Goal: Task Accomplishment & Management: Manage account settings

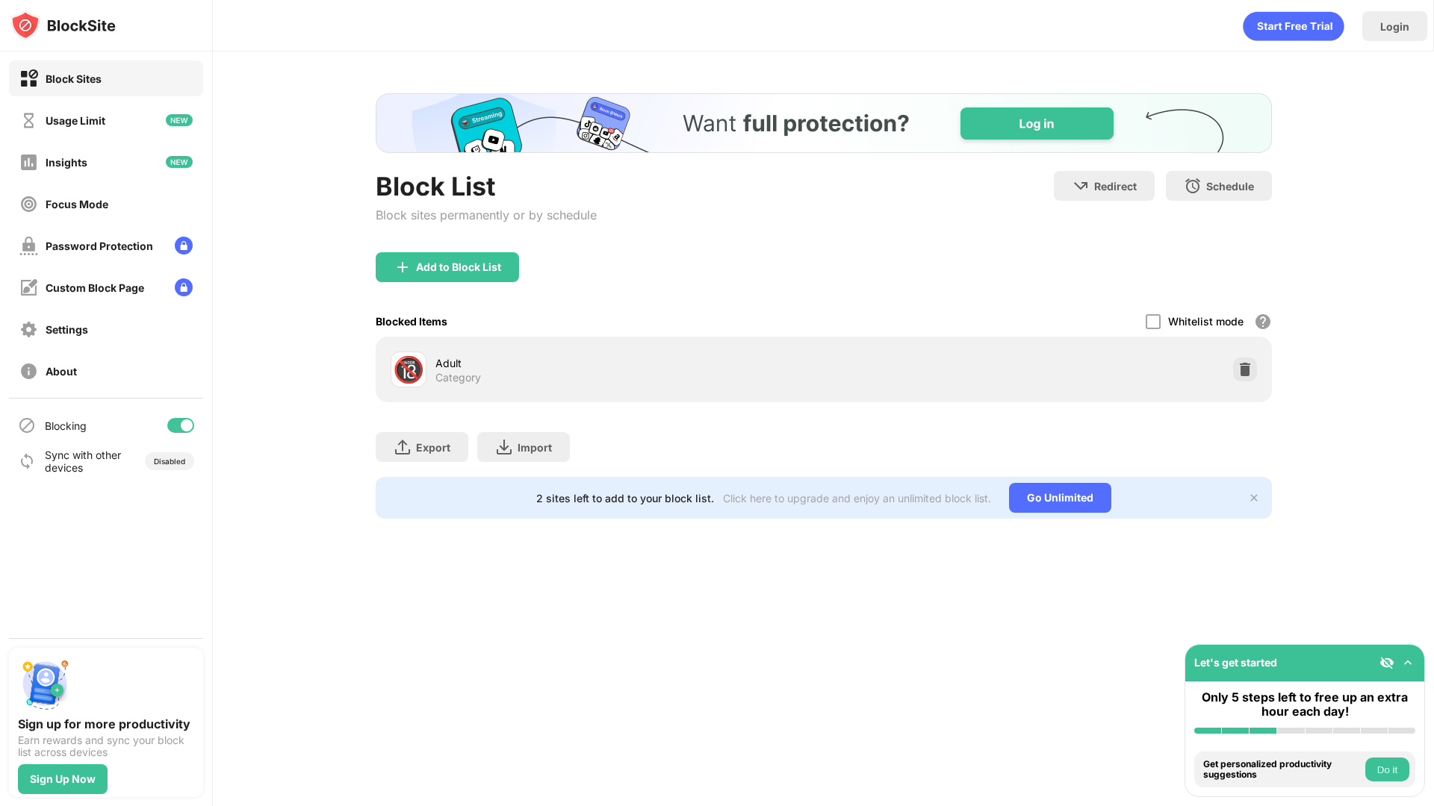
click at [448, 249] on div "Block List Block sites permanently or by schedule" at bounding box center [486, 211] width 221 height 81
click at [450, 258] on div "Add to Block List" at bounding box center [447, 267] width 143 height 30
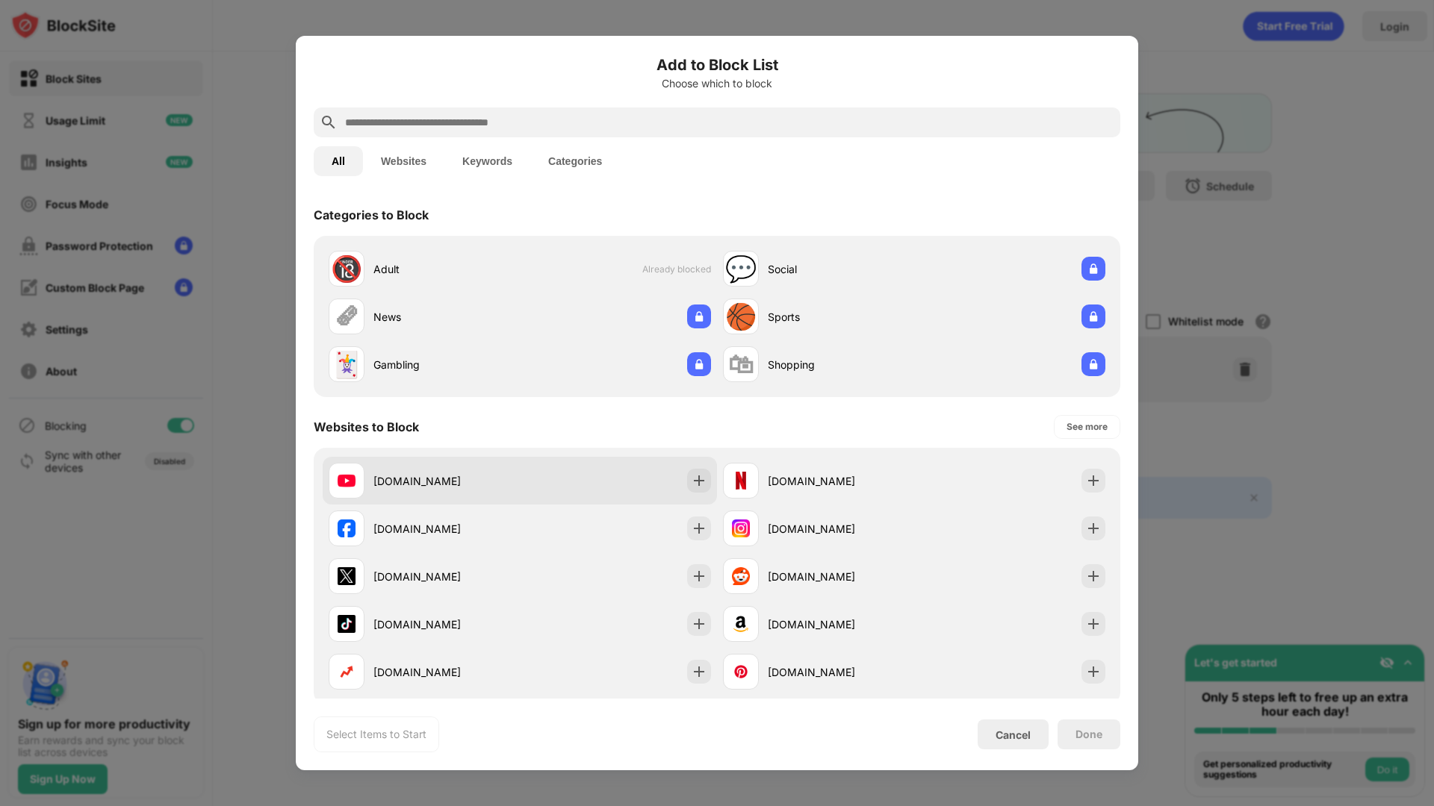
click at [502, 491] on div "[DOMAIN_NAME]" at bounding box center [424, 481] width 191 height 36
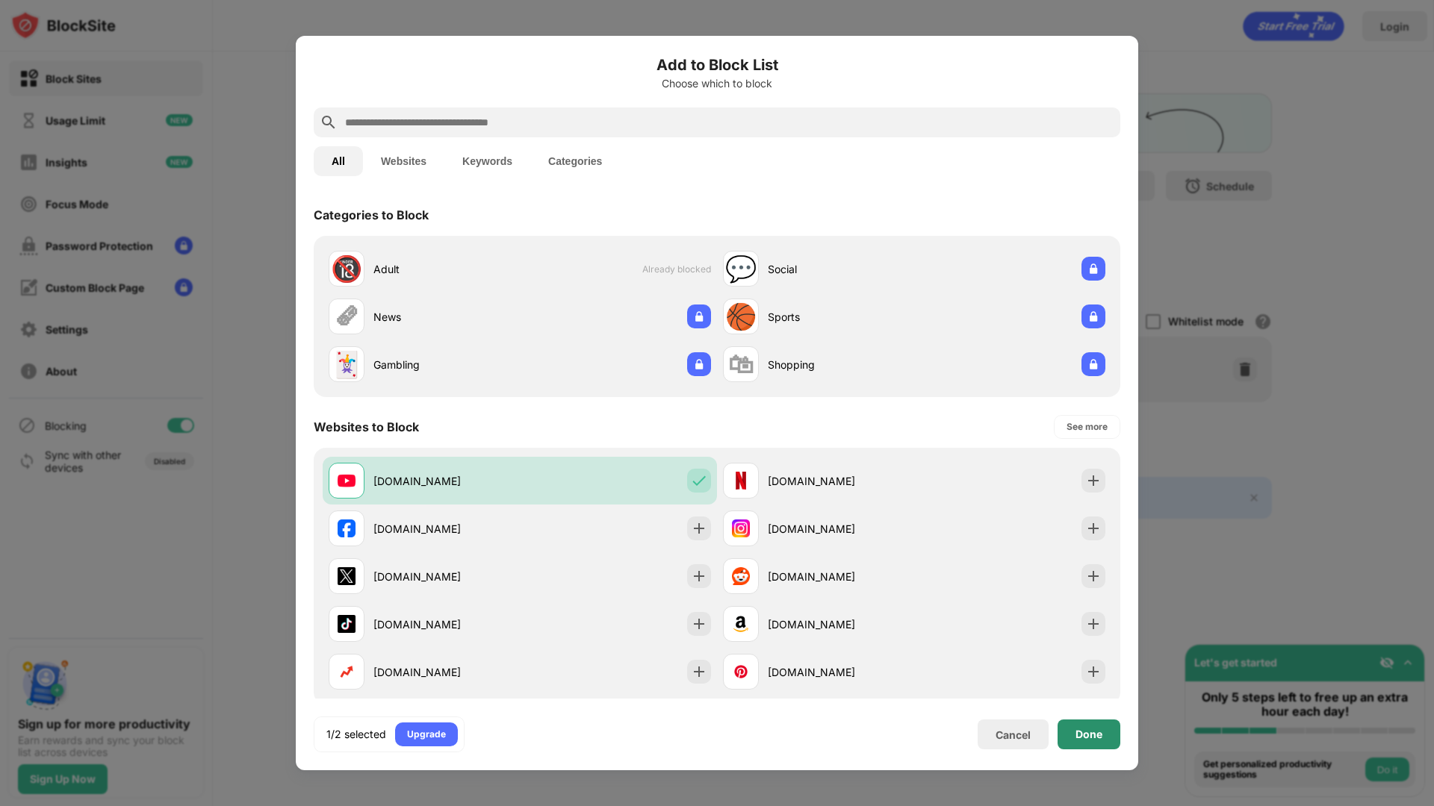
click at [1083, 730] on div "Done" at bounding box center [1088, 735] width 27 height 12
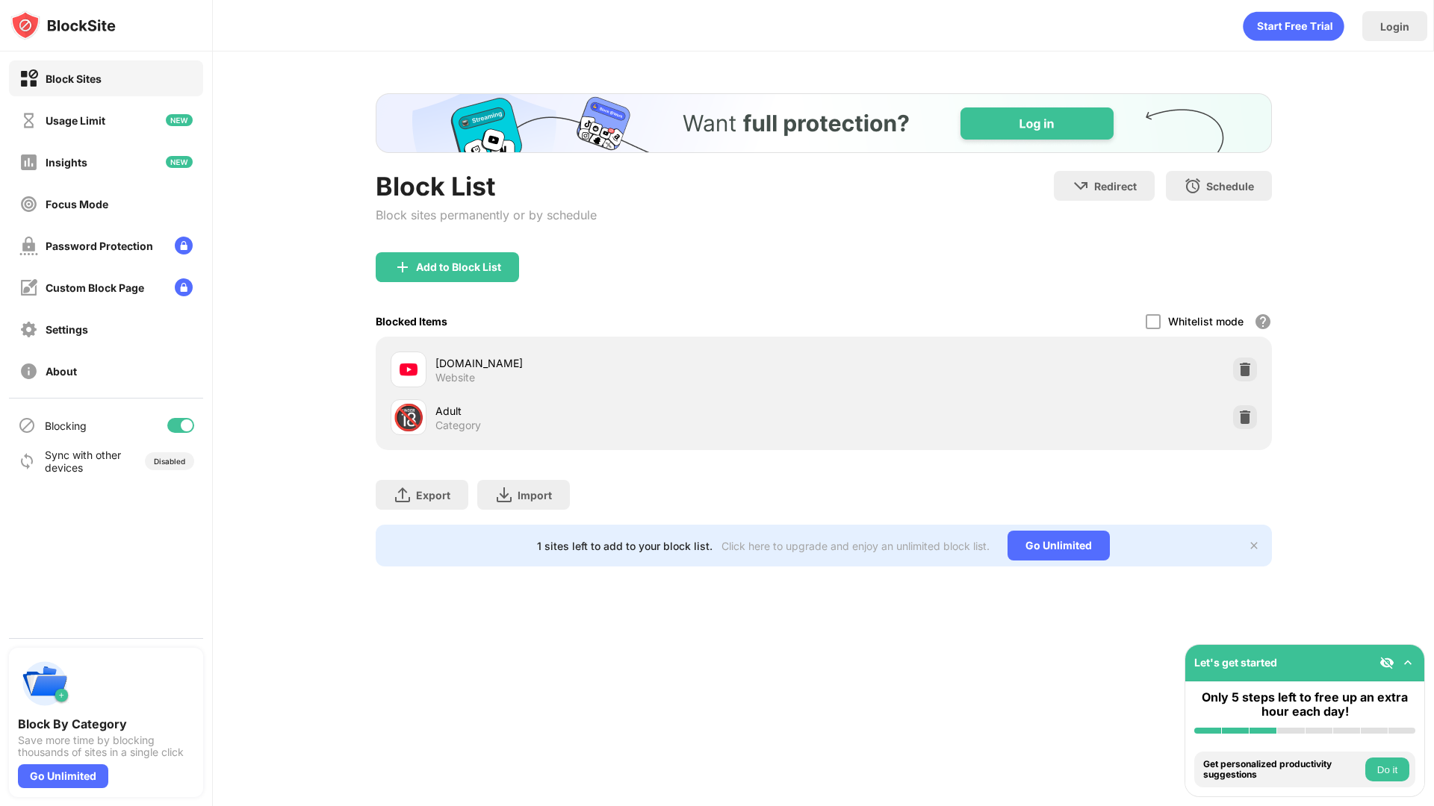
click at [1233, 381] on div "[DOMAIN_NAME] Website" at bounding box center [824, 370] width 878 height 48
click at [1240, 367] on img at bounding box center [1244, 369] width 15 height 15
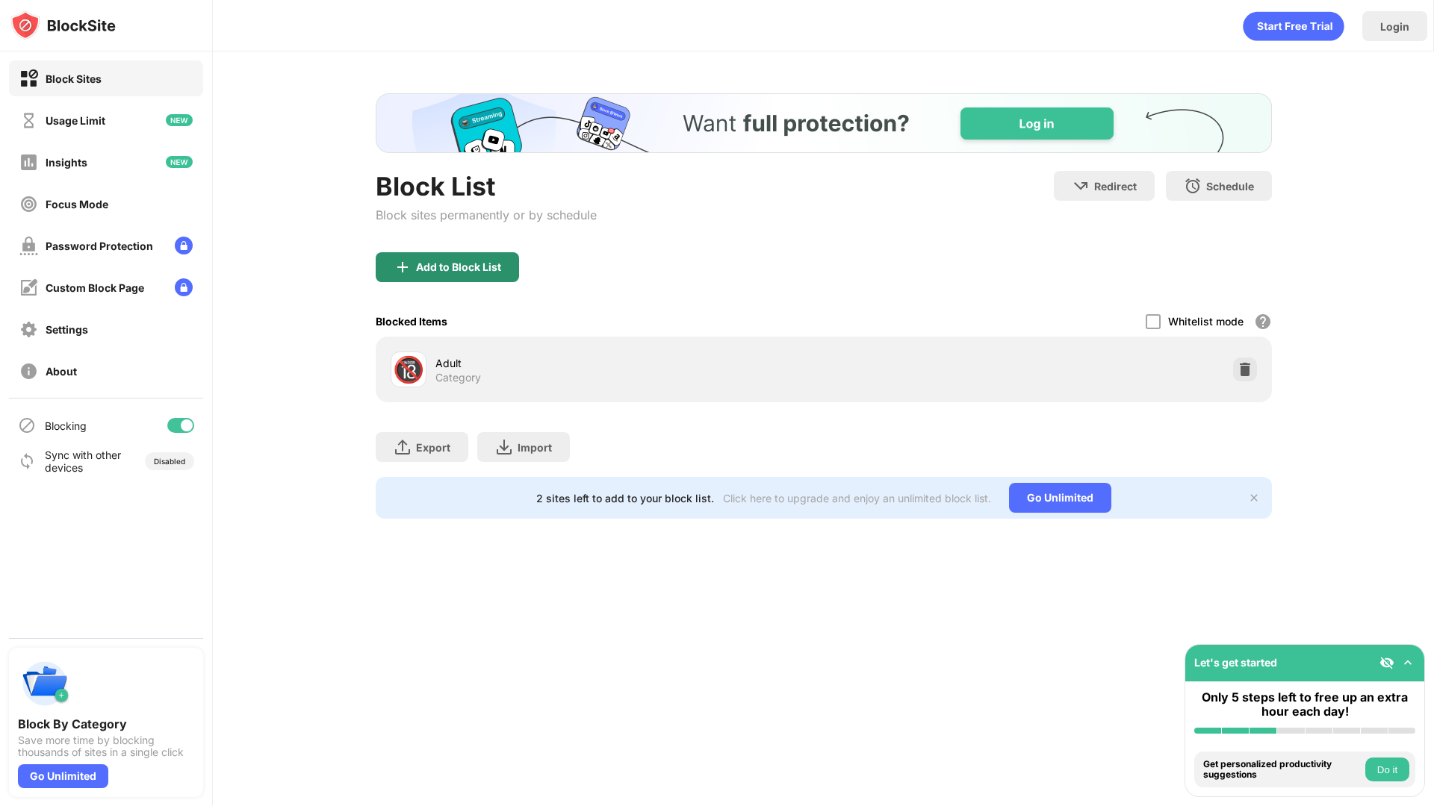
click at [415, 249] on div "Block List Block sites permanently or by schedule" at bounding box center [486, 211] width 221 height 81
click at [413, 258] on div "Add to Block List" at bounding box center [447, 267] width 143 height 30
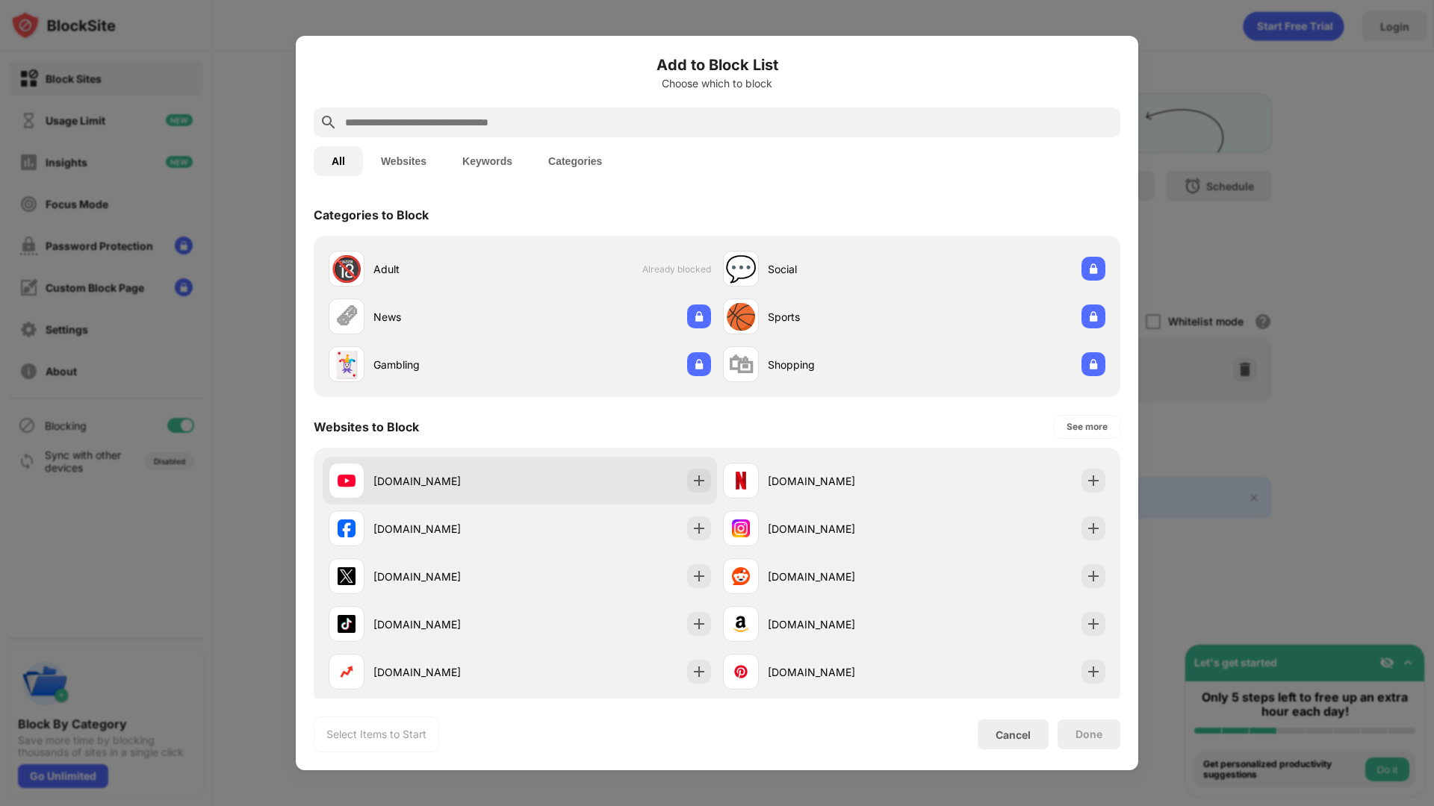
click at [532, 477] on div "[DOMAIN_NAME]" at bounding box center [520, 481] width 394 height 48
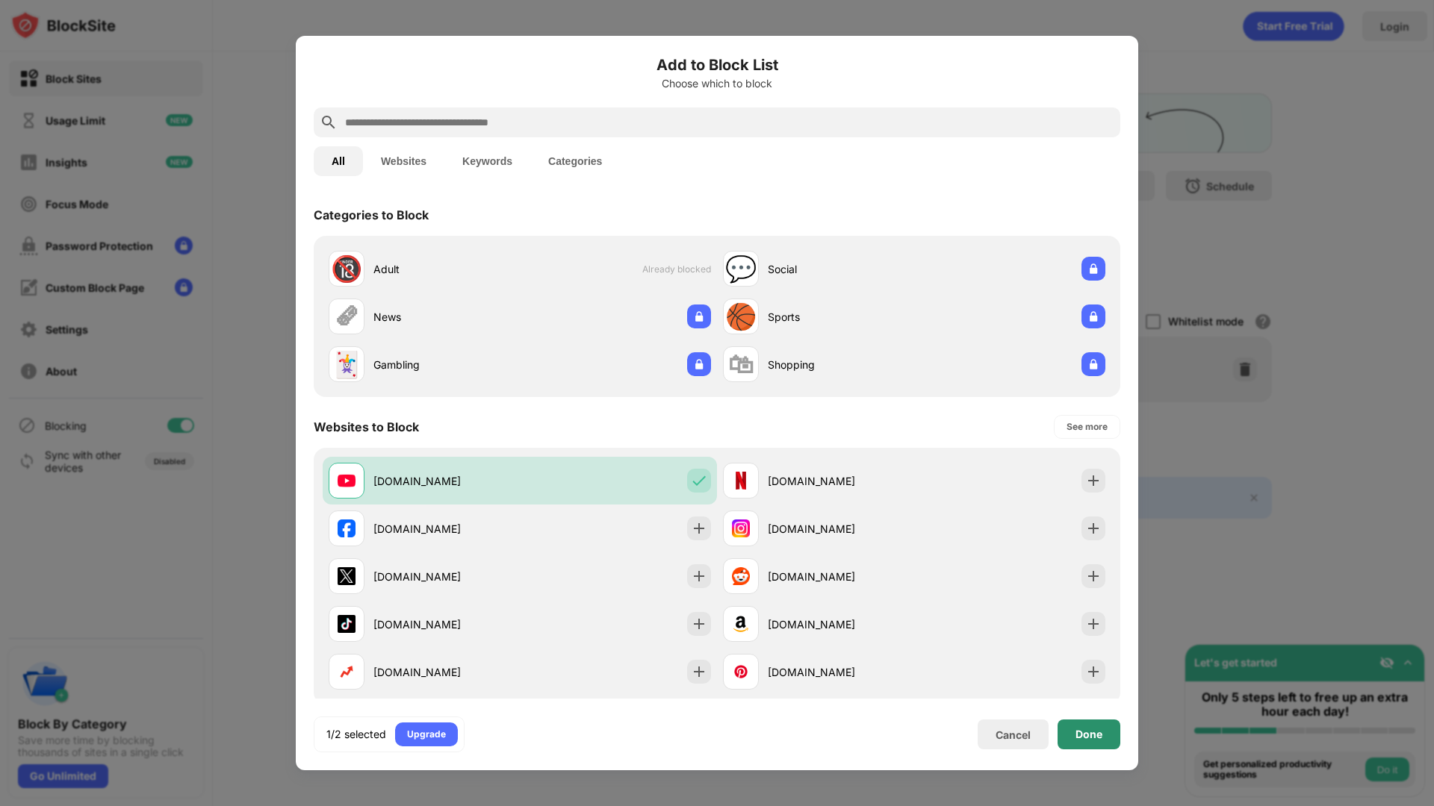
click at [1068, 738] on div "Done" at bounding box center [1088, 735] width 63 height 30
